Goal: Use online tool/utility: Use online tool/utility

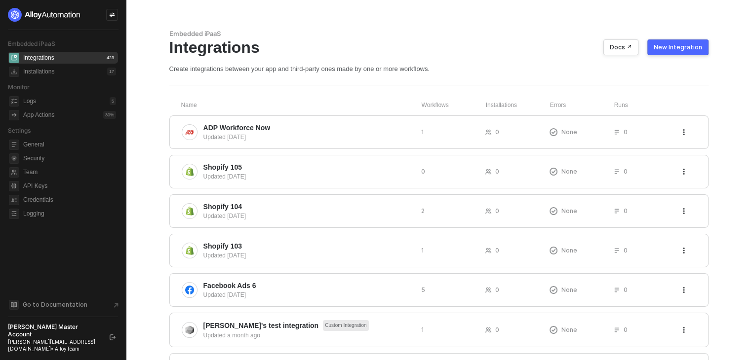
click at [106, 14] on div at bounding box center [63, 15] width 110 height 14
click at [114, 12] on icon "icon-swap" at bounding box center [112, 15] width 6 height 6
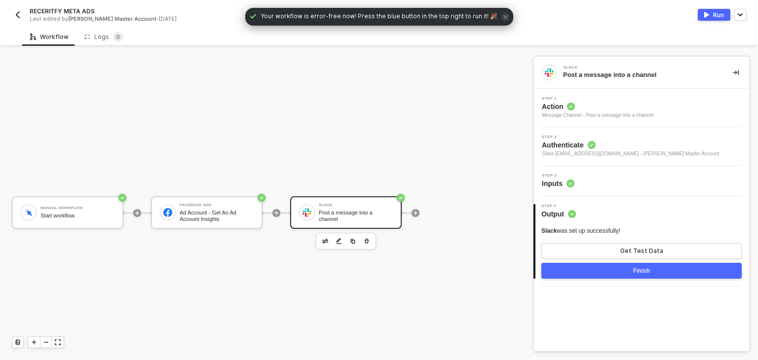
scroll to position [18, 0]
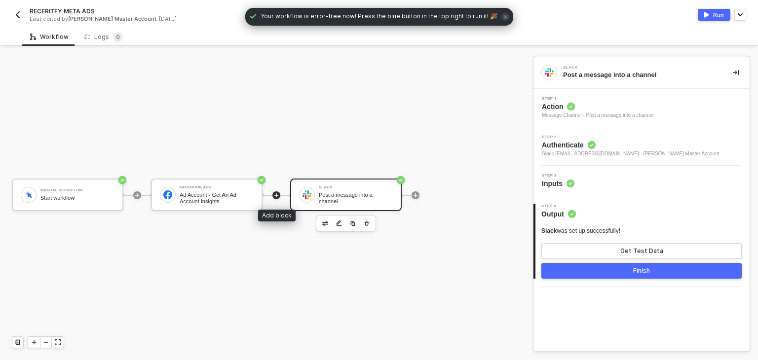
click at [278, 194] on icon "icon-play" at bounding box center [276, 195] width 4 height 4
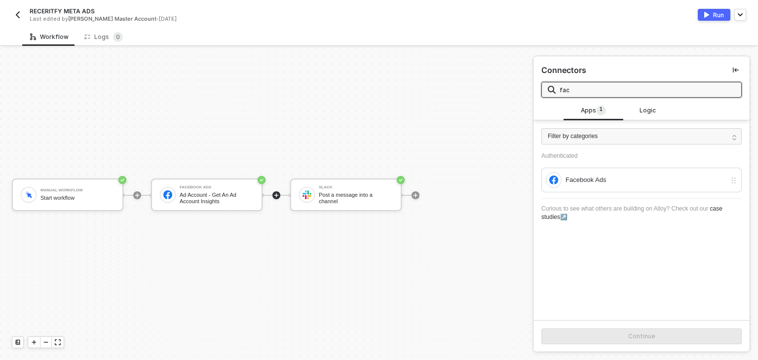
type input "face"
